Goal: Information Seeking & Learning: Find specific page/section

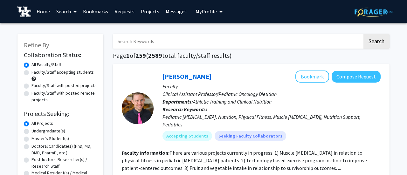
click at [151, 40] on input "Search Keywords" at bounding box center [238, 41] width 250 height 15
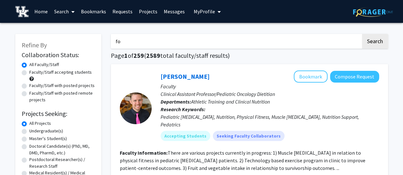
type input "f"
type input "biology game theory"
click at [362, 34] on button "Search" at bounding box center [375, 41] width 26 height 15
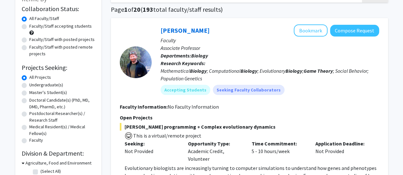
scroll to position [57, 0]
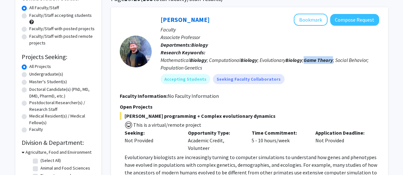
drag, startPoint x: 307, startPoint y: 61, endPoint x: 335, endPoint y: 61, distance: 27.7
click at [335, 61] on div "Mathematical Biology ; Computational Biology ; Evolutionary Biology ; Game Theo…" at bounding box center [269, 63] width 218 height 15
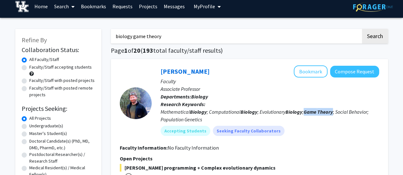
scroll to position [5, 0]
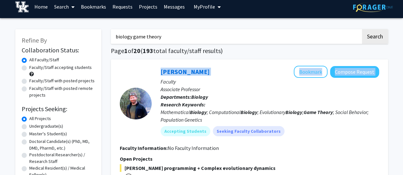
drag, startPoint x: 217, startPoint y: 74, endPoint x: 151, endPoint y: 73, distance: 66.8
click at [151, 73] on section "[PERSON_NAME] Bookmark Compose Request Faculty Associate Professor Departments:…" at bounding box center [249, 103] width 259 height 75
click at [247, 75] on div "[PERSON_NAME] Bookmark Compose Request" at bounding box center [269, 72] width 218 height 12
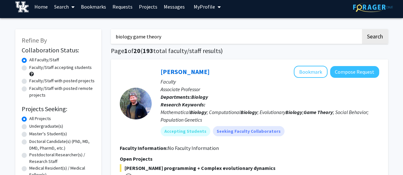
drag, startPoint x: 178, startPoint y: 70, endPoint x: 265, endPoint y: 64, distance: 86.7
click at [270, 64] on div "[PERSON_NAME] Bookmark Compose Request Faculty Associate Professor Departments:…" at bounding box center [249, 160] width 277 height 201
drag, startPoint x: 158, startPoint y: 70, endPoint x: 209, endPoint y: 74, distance: 51.8
click at [209, 74] on div "[PERSON_NAME] Bookmark Compose Request Faculty Associate Professor Departments:…" at bounding box center [264, 103] width 227 height 75
copy link "[PERSON_NAME]"
